Goal: Navigation & Orientation: Find specific page/section

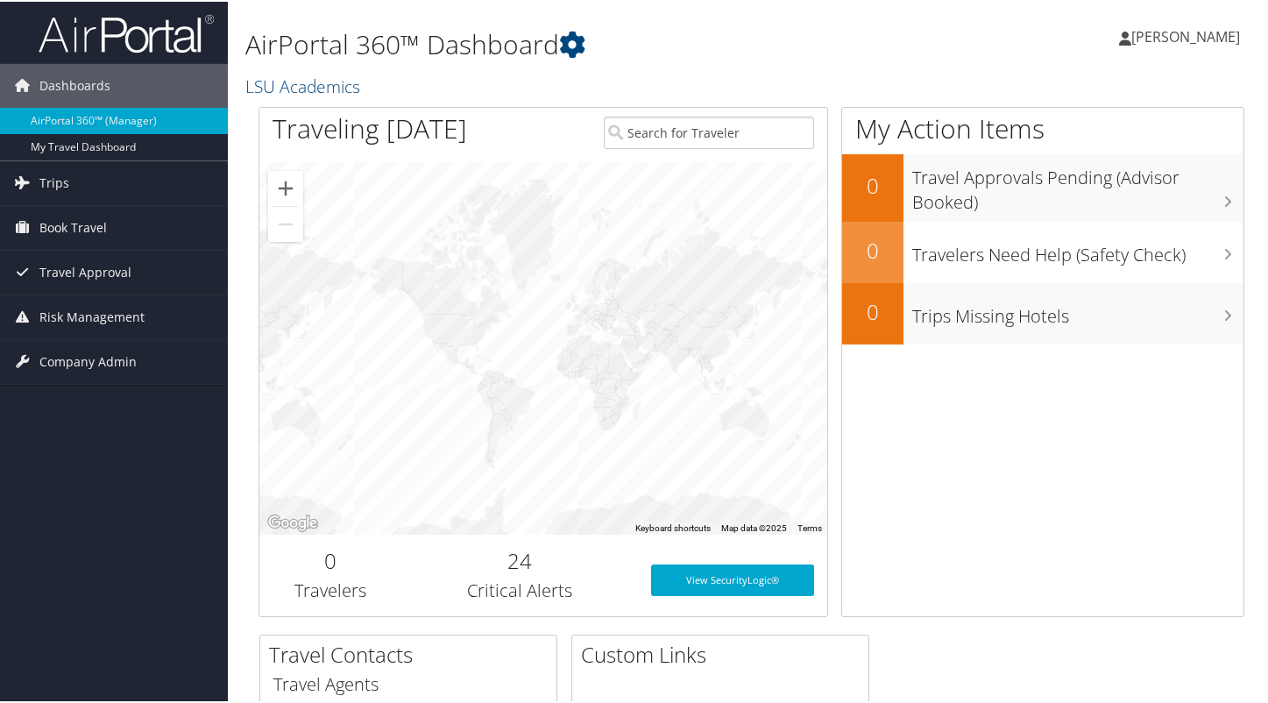
click at [1142, 32] on span "[PERSON_NAME]" at bounding box center [1185, 34] width 109 height 19
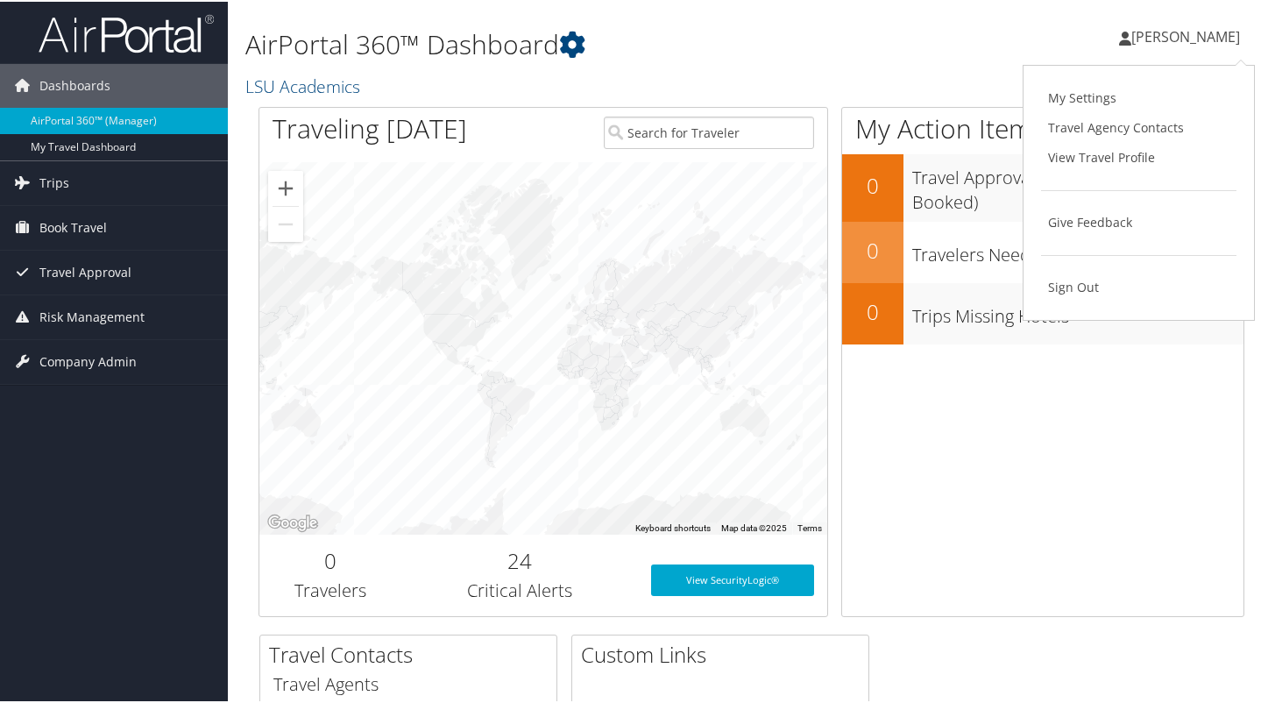
click at [1046, 31] on div "[PERSON_NAME] [PERSON_NAME] My Settings Travel Agency Contacts View Travel Prof…" at bounding box center [1062, 42] width 425 height 67
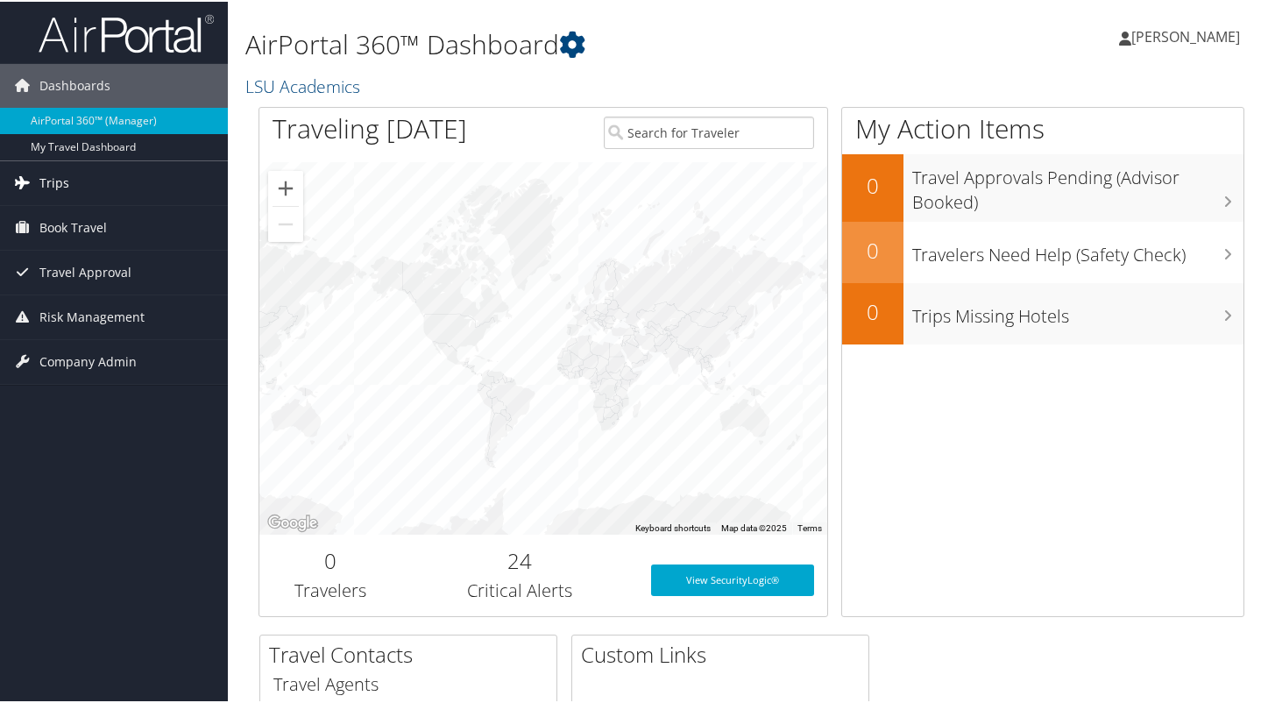
click at [64, 181] on span "Trips" at bounding box center [54, 181] width 30 height 44
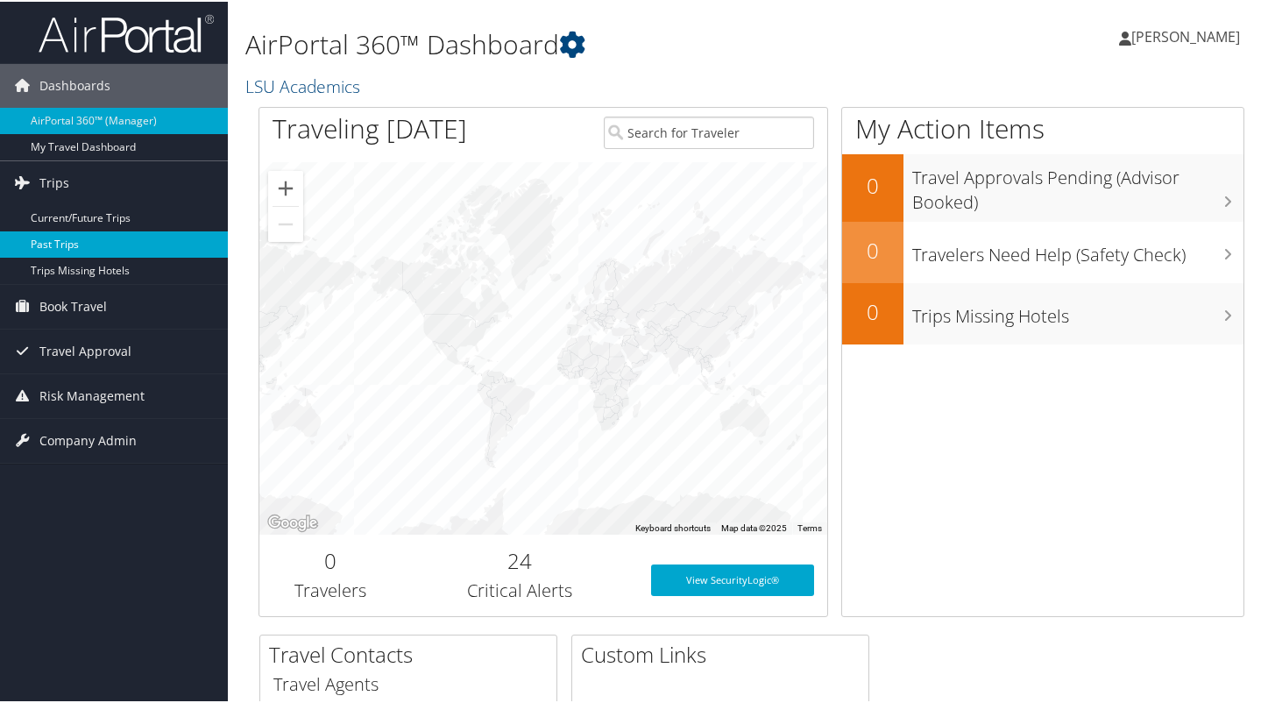
click at [72, 240] on link "Past Trips" at bounding box center [114, 243] width 228 height 26
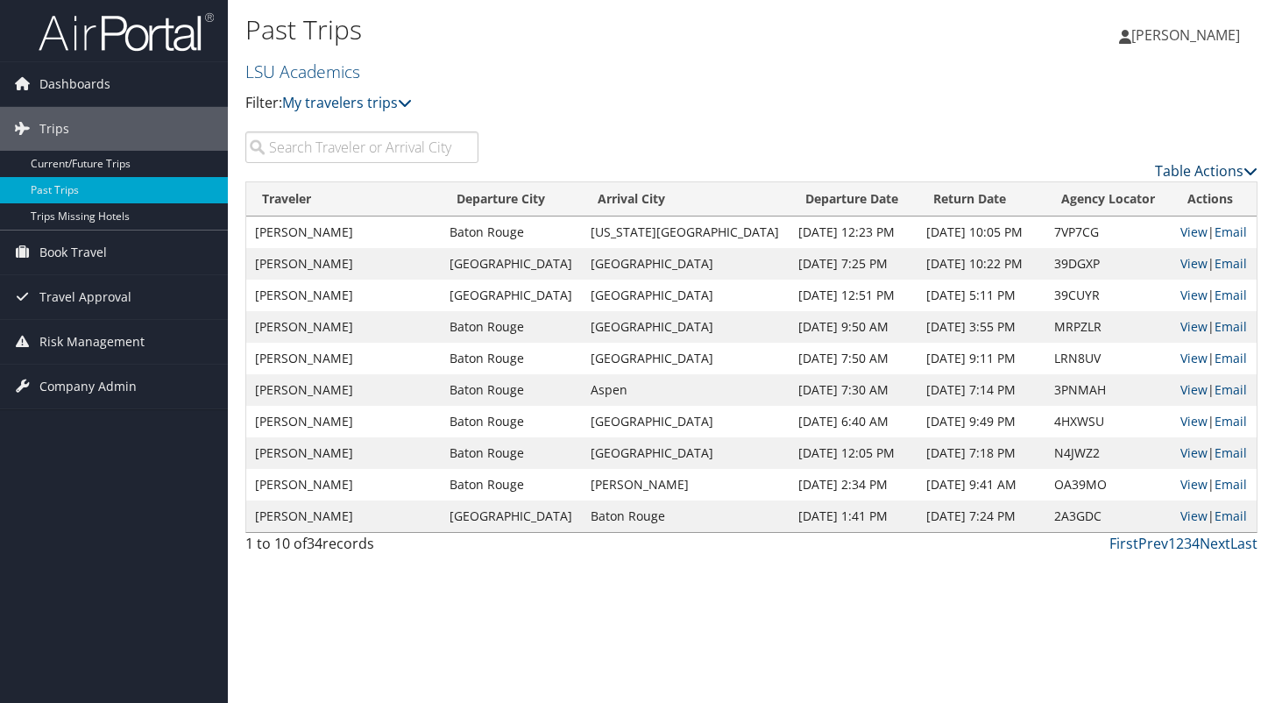
click at [1240, 169] on link "Table Actions" at bounding box center [1206, 170] width 103 height 19
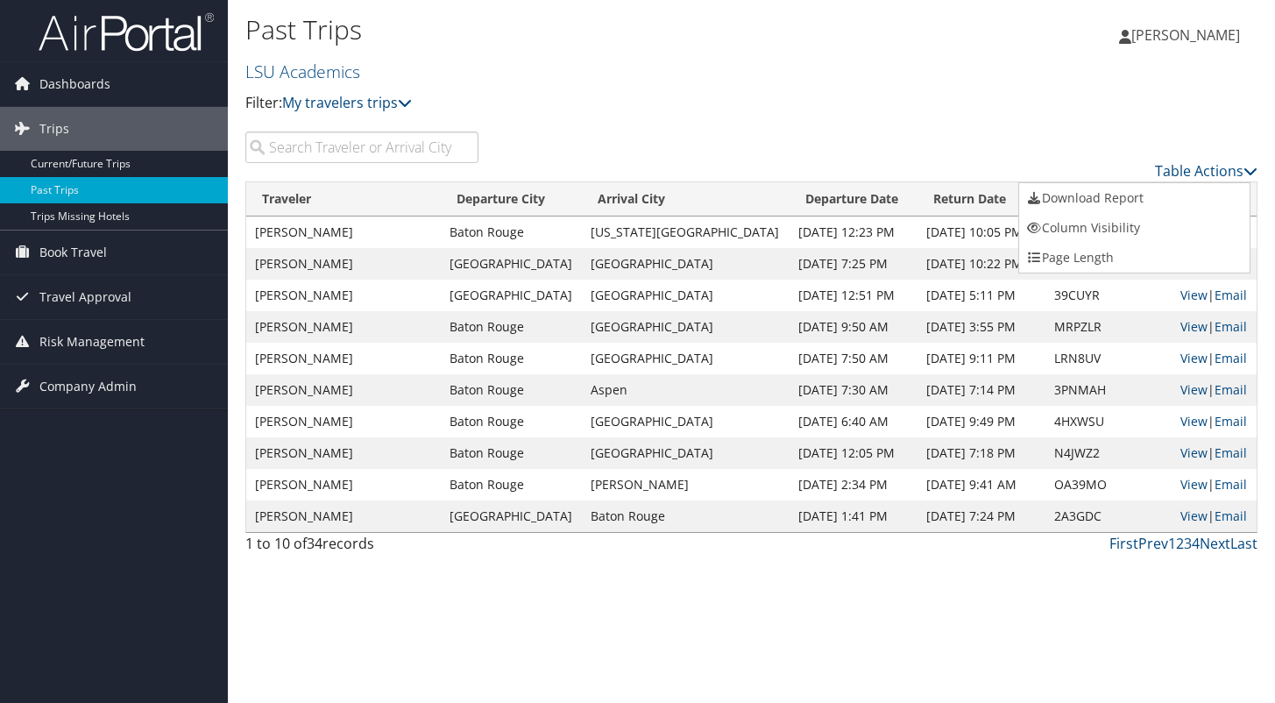
click at [1100, 121] on div at bounding box center [637, 351] width 1275 height 703
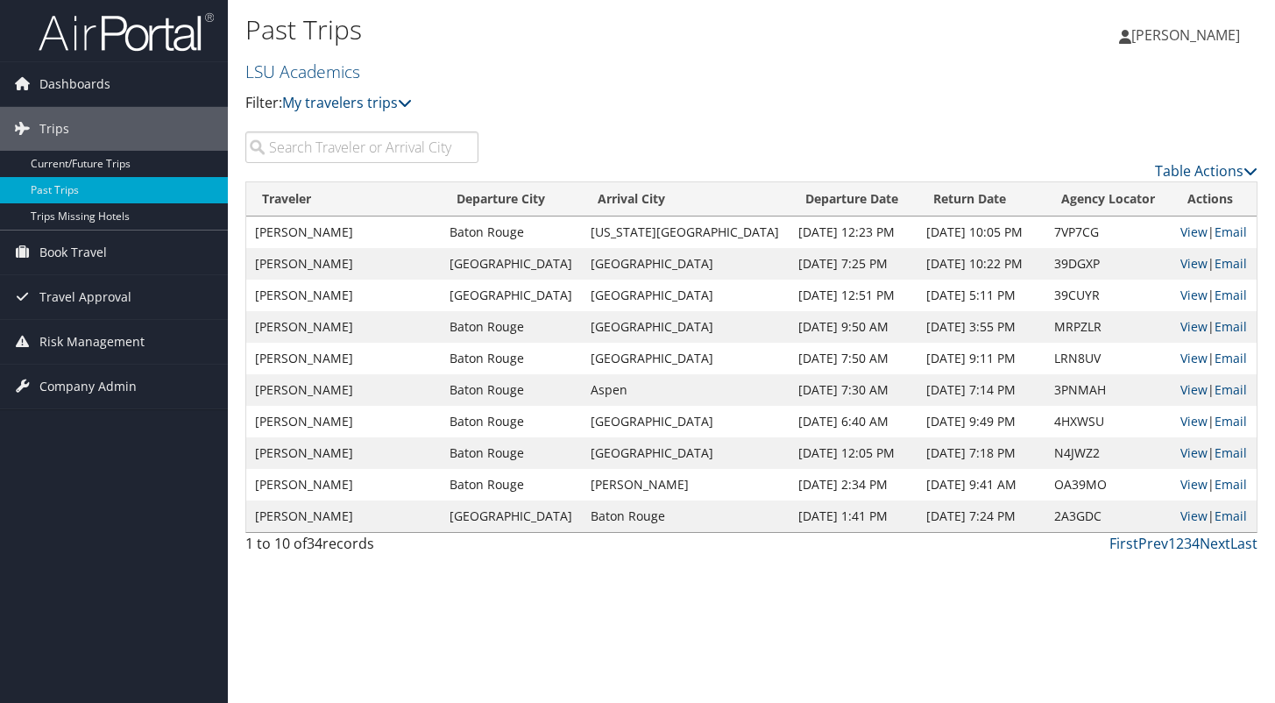
click at [410, 144] on input "search" at bounding box center [361, 147] width 233 height 32
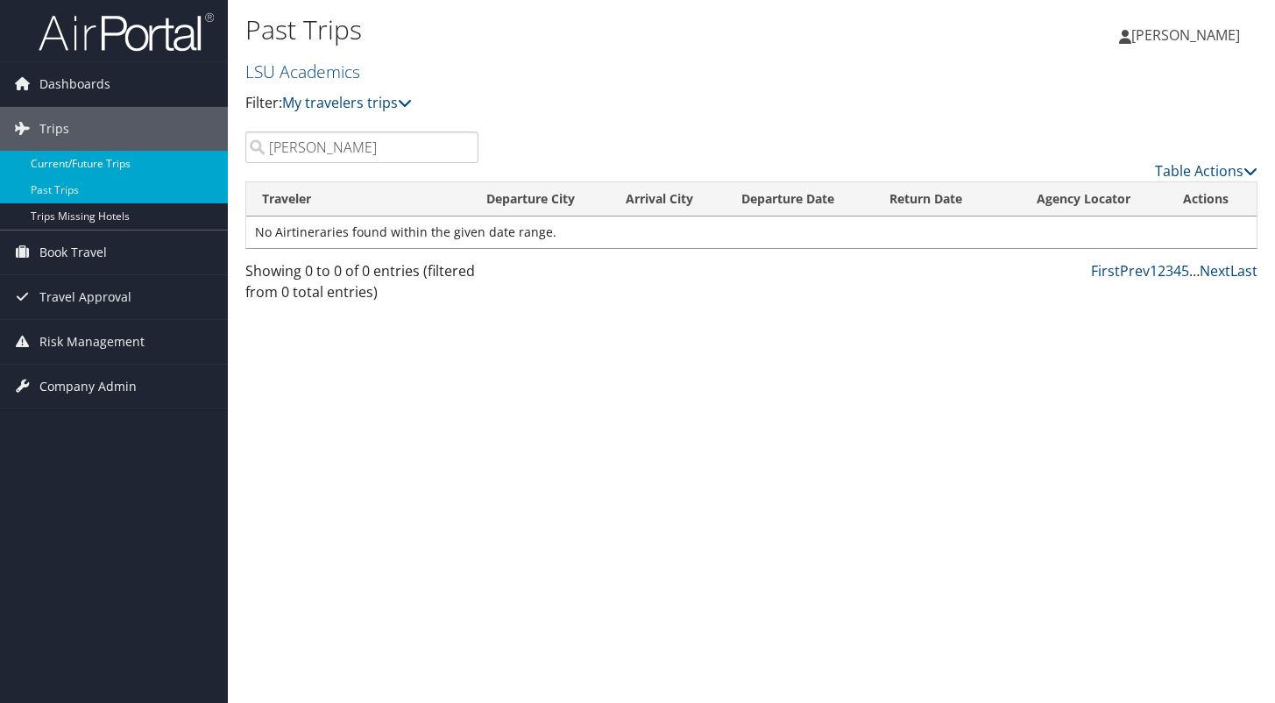
type input "Max Morris"
click at [135, 163] on link "Current/Future Trips" at bounding box center [114, 164] width 228 height 26
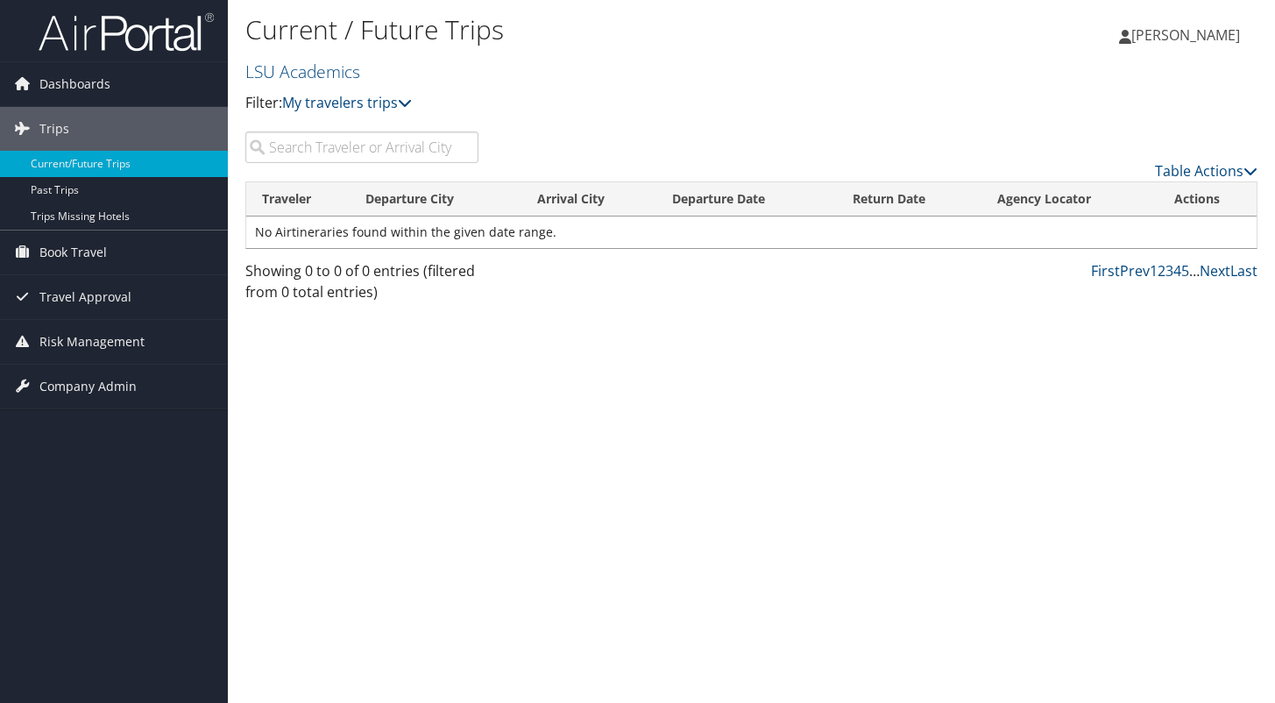
click at [285, 138] on input "search" at bounding box center [361, 147] width 233 height 32
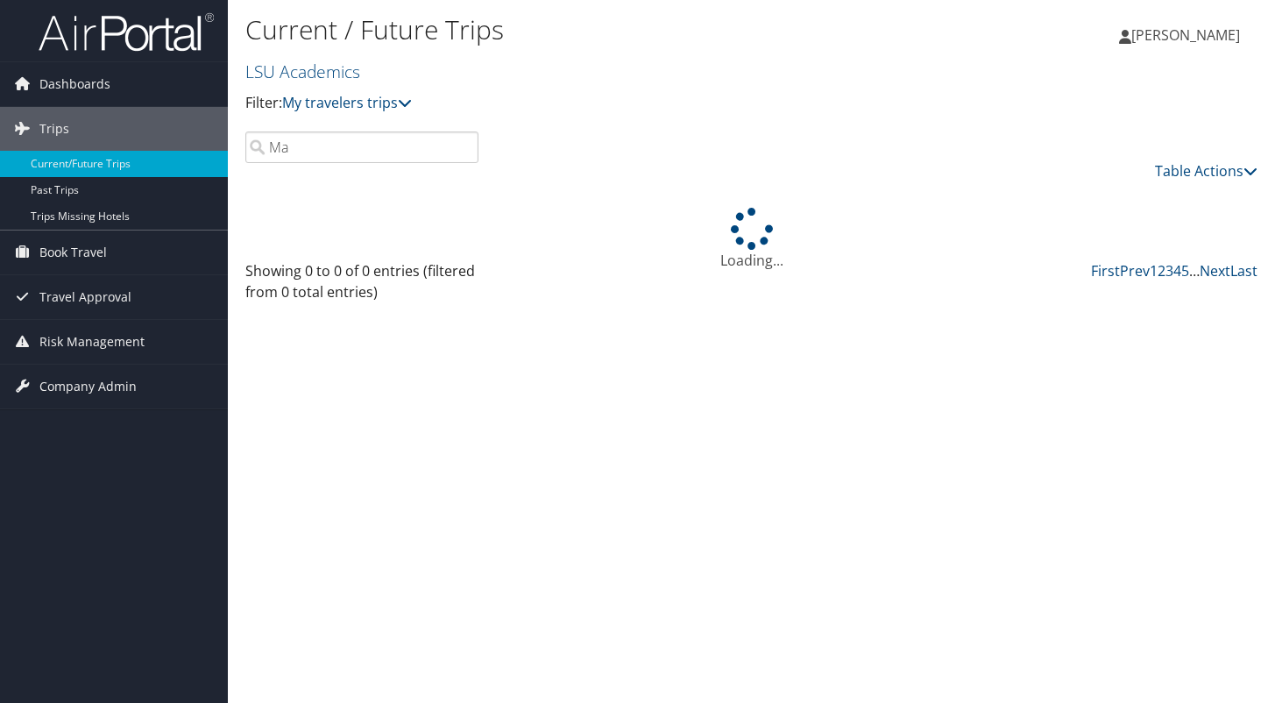
type input "M"
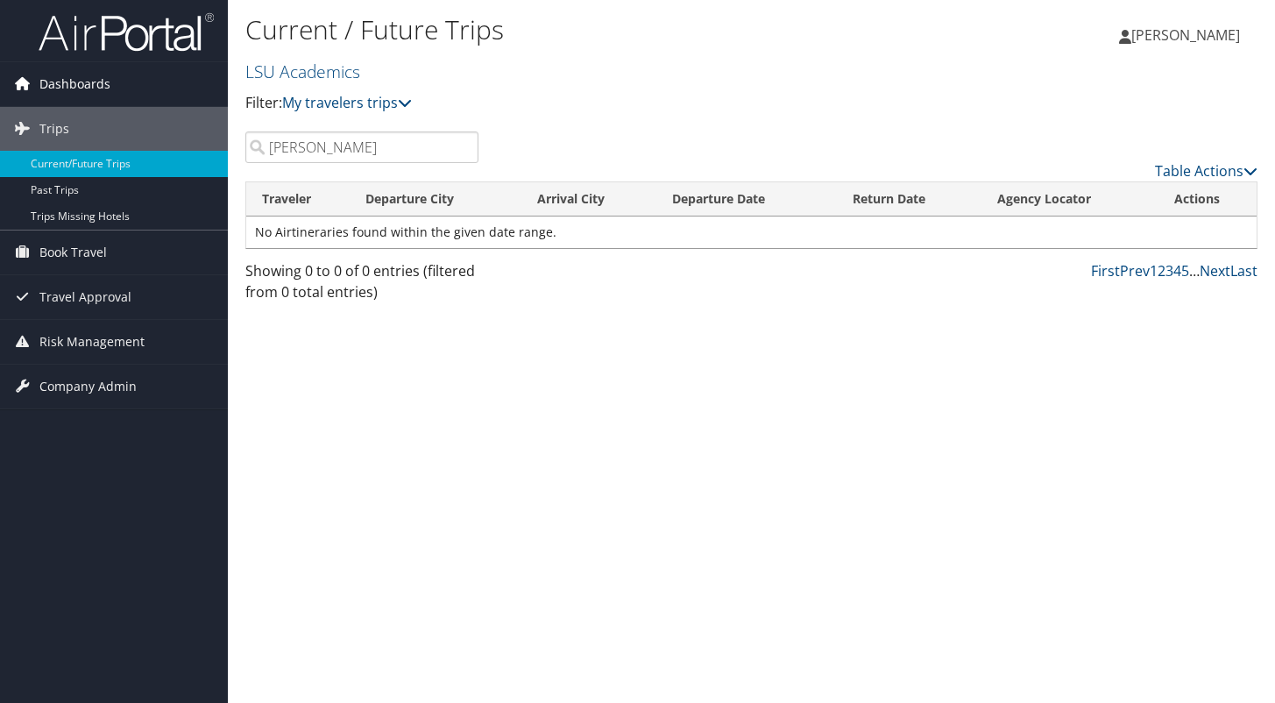
type input "Morris"
click at [66, 81] on span "Dashboards" at bounding box center [74, 84] width 71 height 44
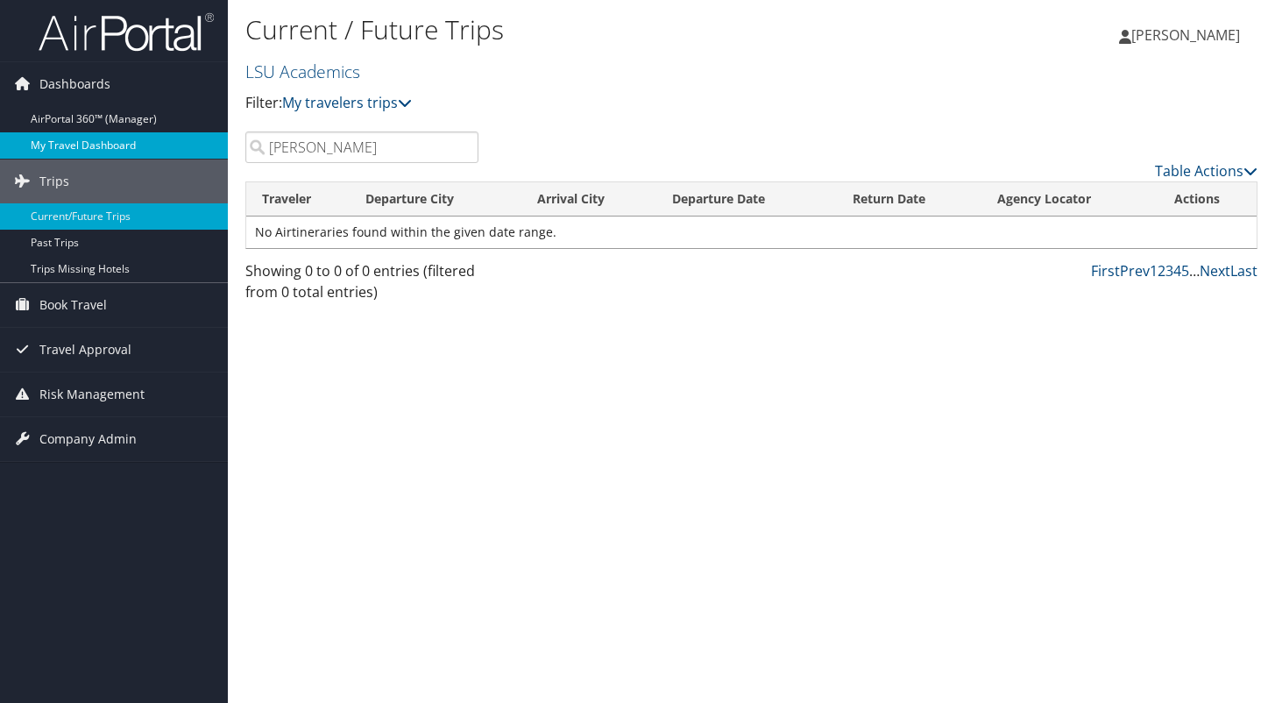
click at [138, 142] on link "My Travel Dashboard" at bounding box center [114, 145] width 228 height 26
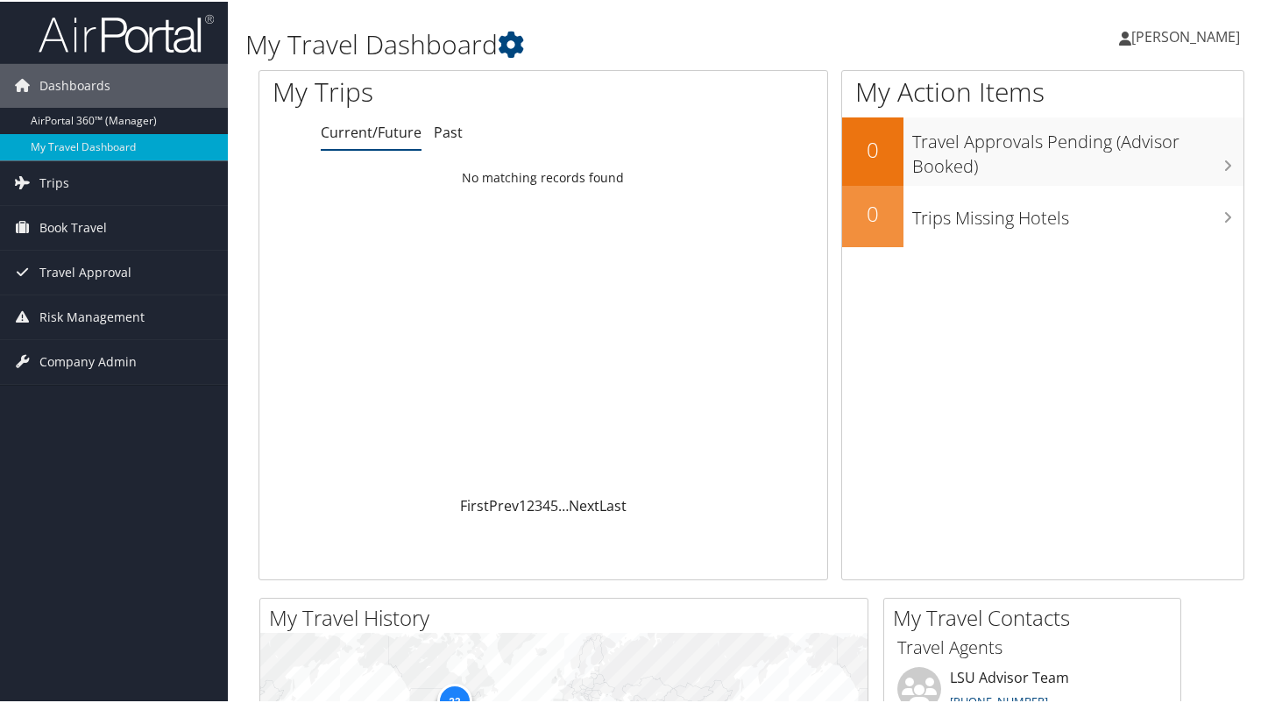
click at [1170, 37] on span "[PERSON_NAME]" at bounding box center [1185, 34] width 109 height 19
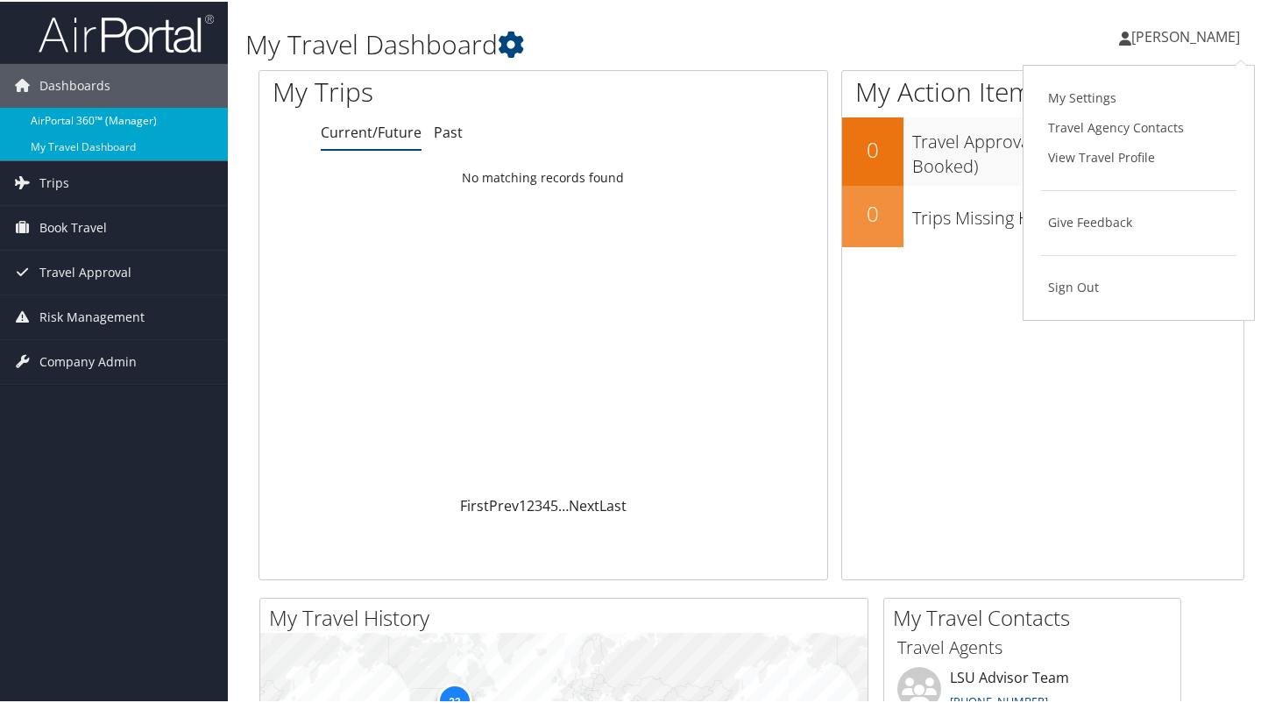
click at [113, 123] on link "AirPortal 360™ (Manager)" at bounding box center [114, 119] width 228 height 26
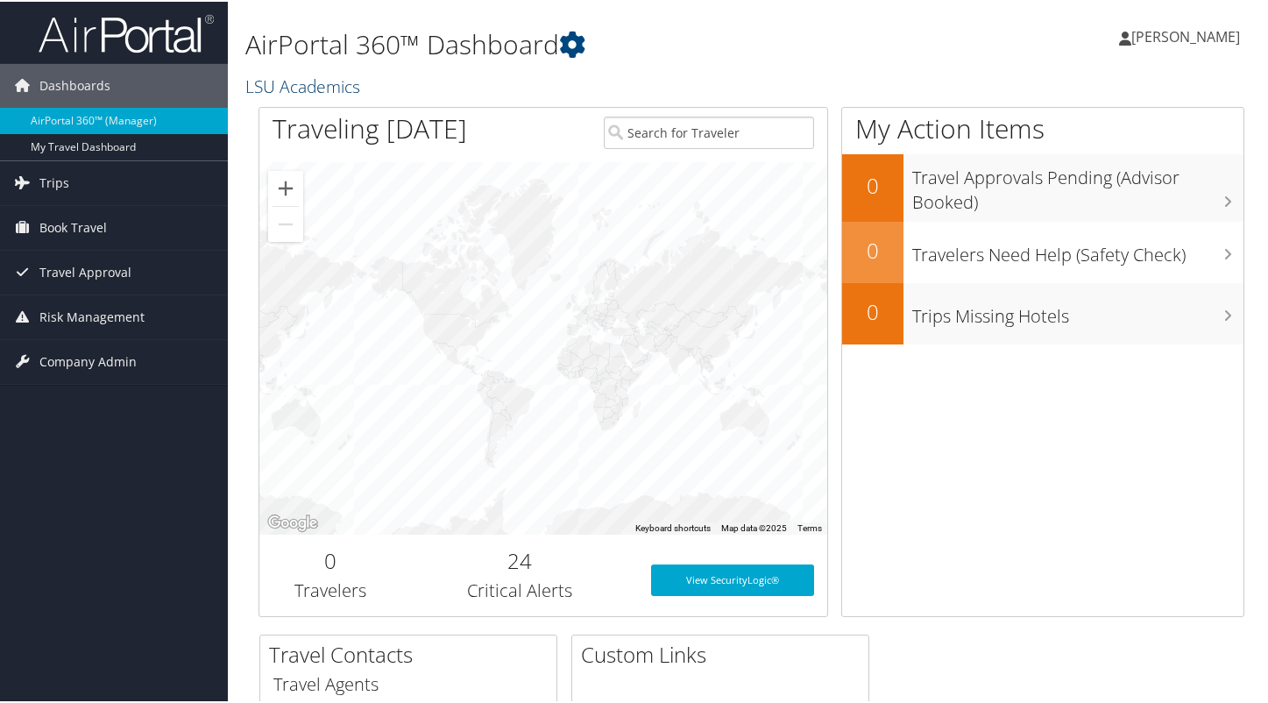
click at [294, 88] on link "LSU Academics" at bounding box center [304, 85] width 119 height 24
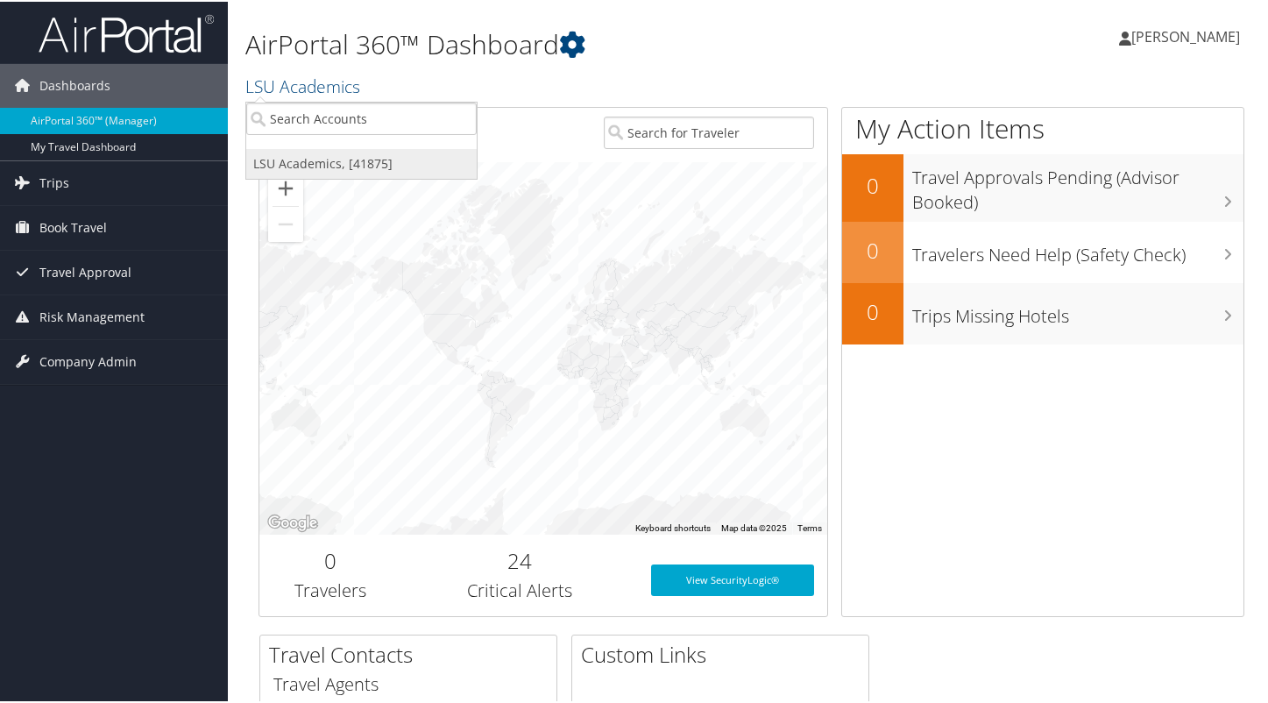
click at [312, 164] on link "LSU Academics, [41875]" at bounding box center [361, 162] width 230 height 30
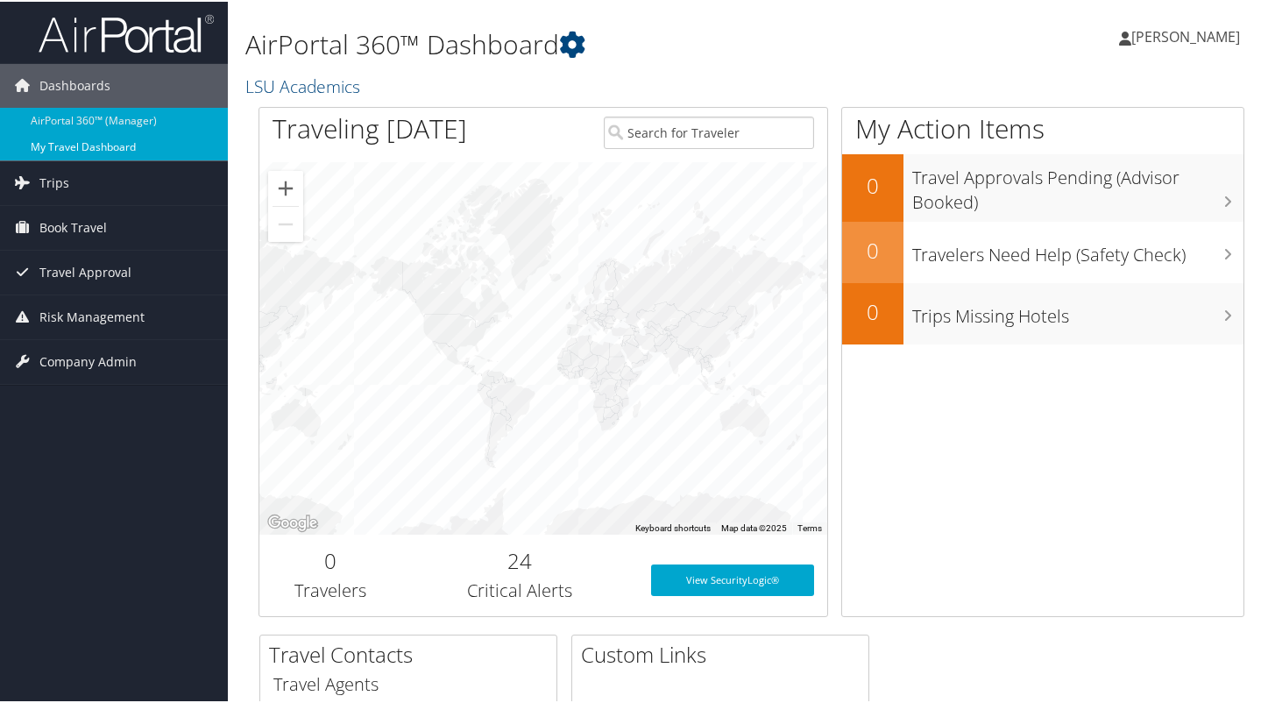
click at [69, 141] on link "My Travel Dashboard" at bounding box center [114, 145] width 228 height 26
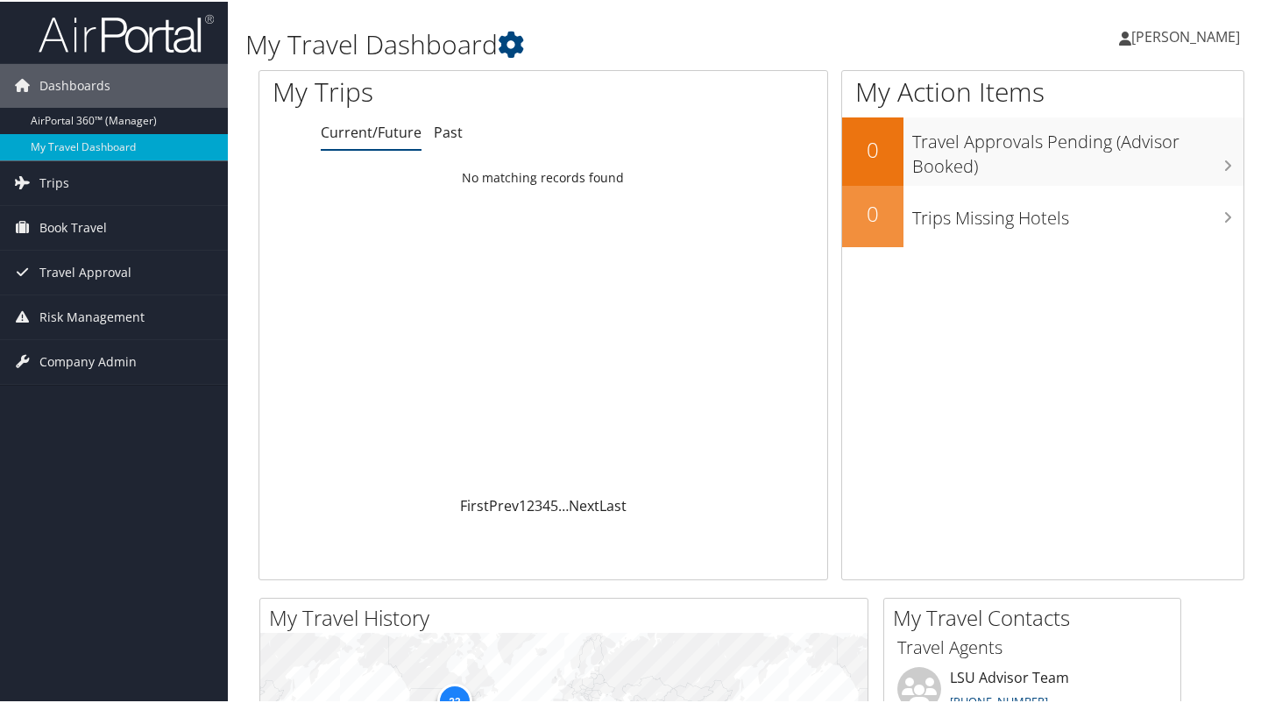
click at [1220, 33] on span "[PERSON_NAME]" at bounding box center [1185, 34] width 109 height 19
click at [178, 244] on link "Book Travel" at bounding box center [114, 226] width 228 height 44
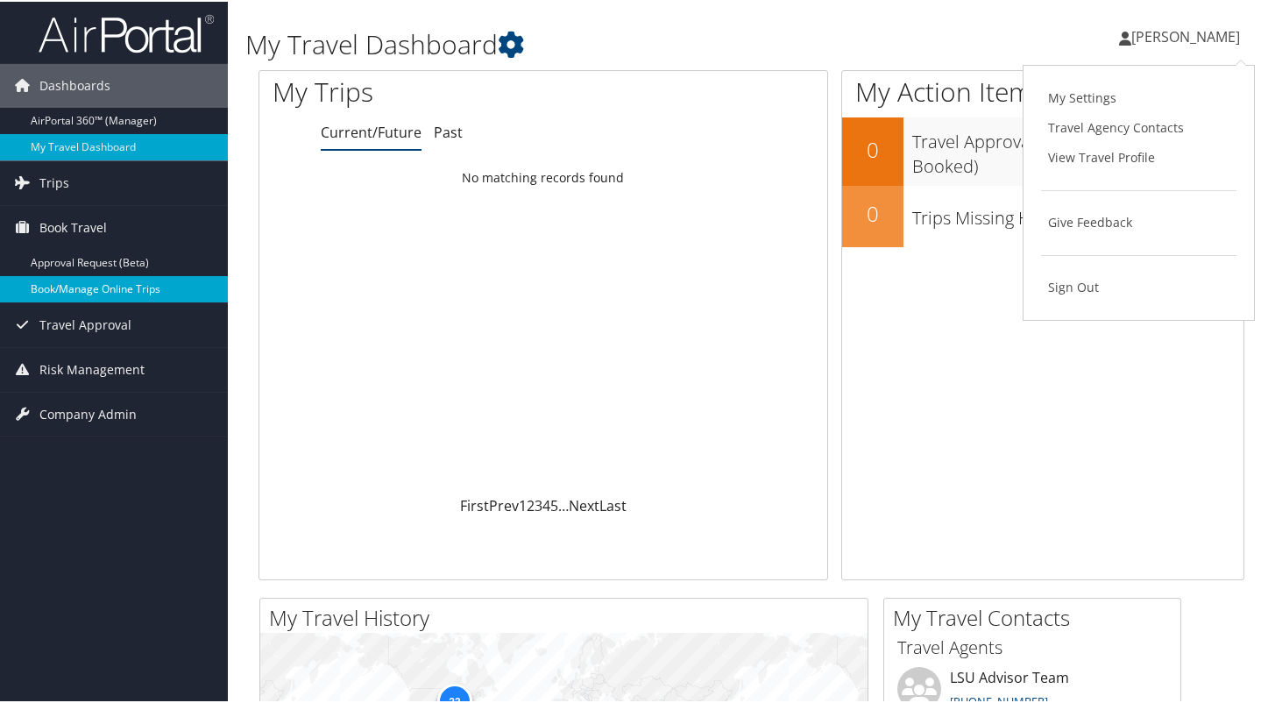
click at [88, 283] on link "Book/Manage Online Trips" at bounding box center [114, 287] width 228 height 26
